Goal: Go to known website: Access a specific website the user already knows

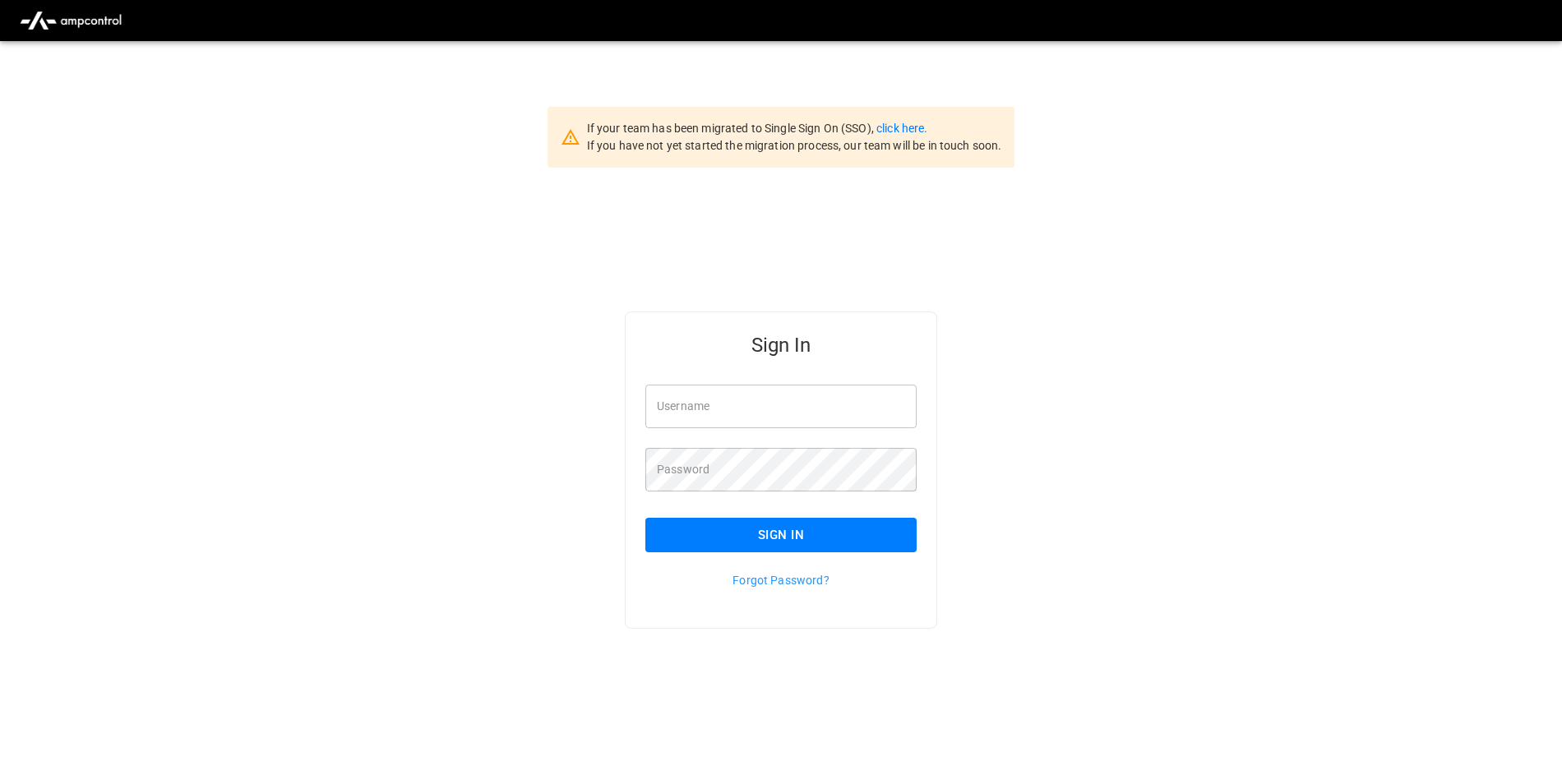
type input "**********"
click at [915, 128] on link "click here." at bounding box center [902, 128] width 51 height 13
